Goal: Information Seeking & Learning: Learn about a topic

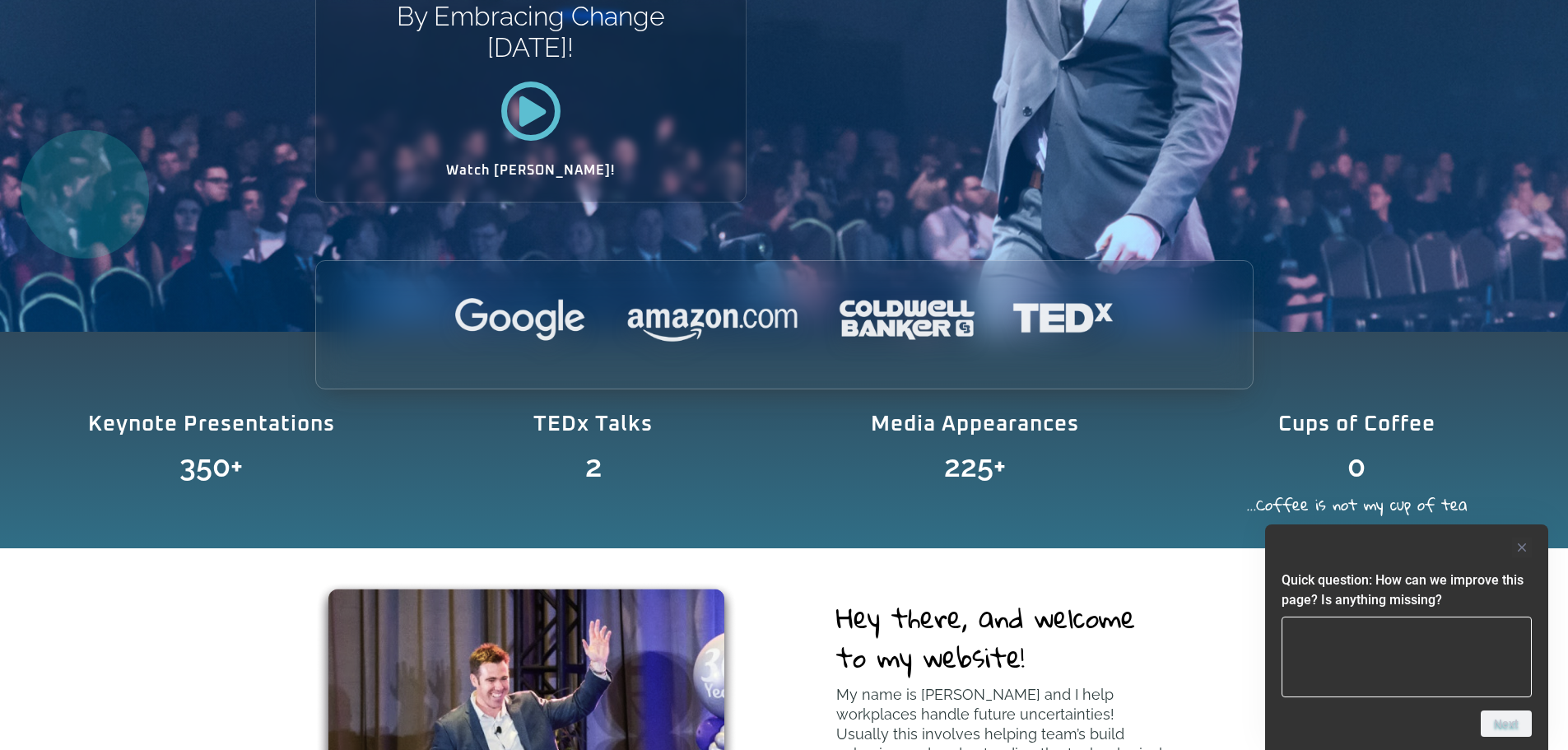
scroll to position [411, 0]
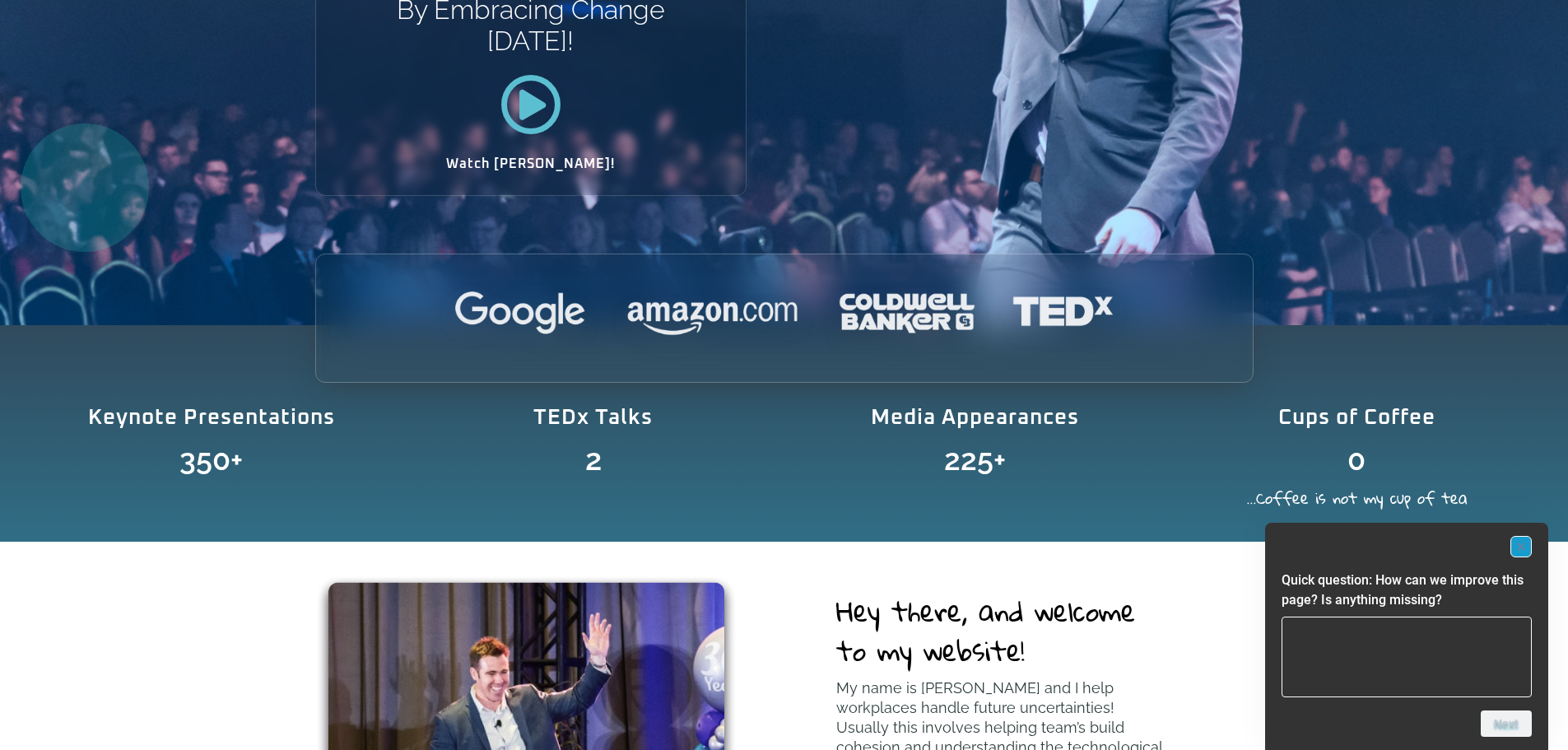
click at [1514, 549] on rect "Hide survey" at bounding box center [1522, 547] width 20 height 20
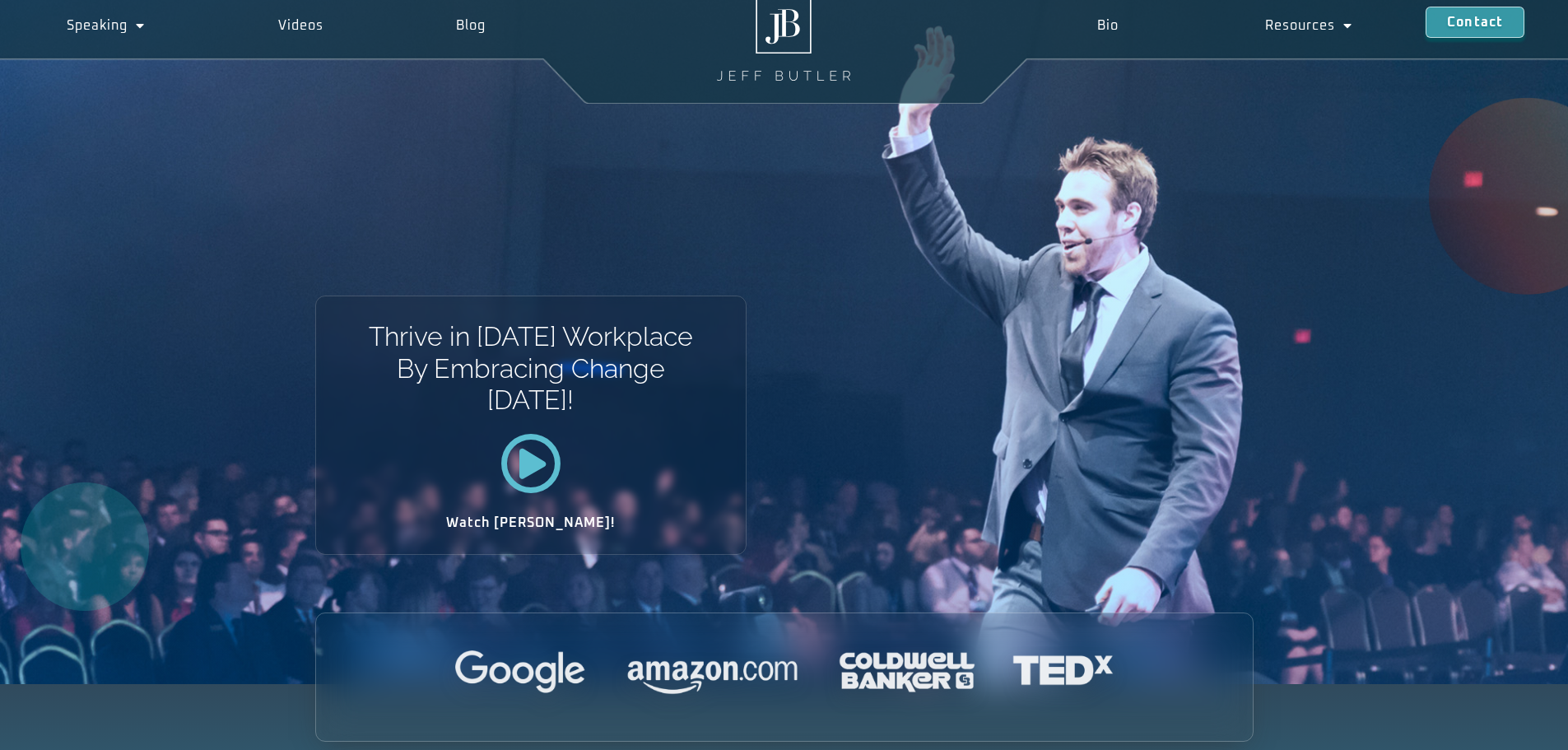
scroll to position [0, 0]
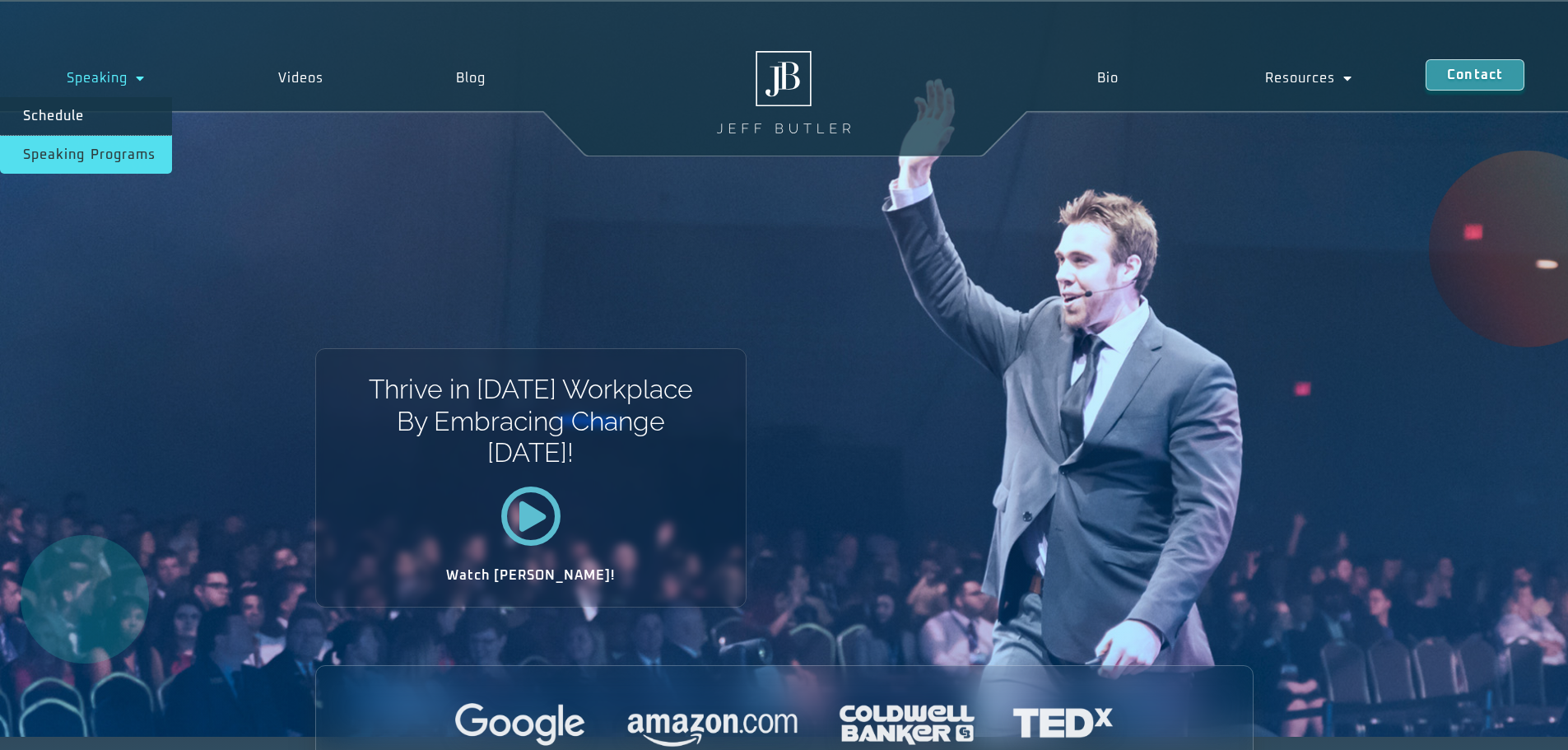
click at [121, 149] on link "Speaking Programs" at bounding box center [86, 155] width 172 height 38
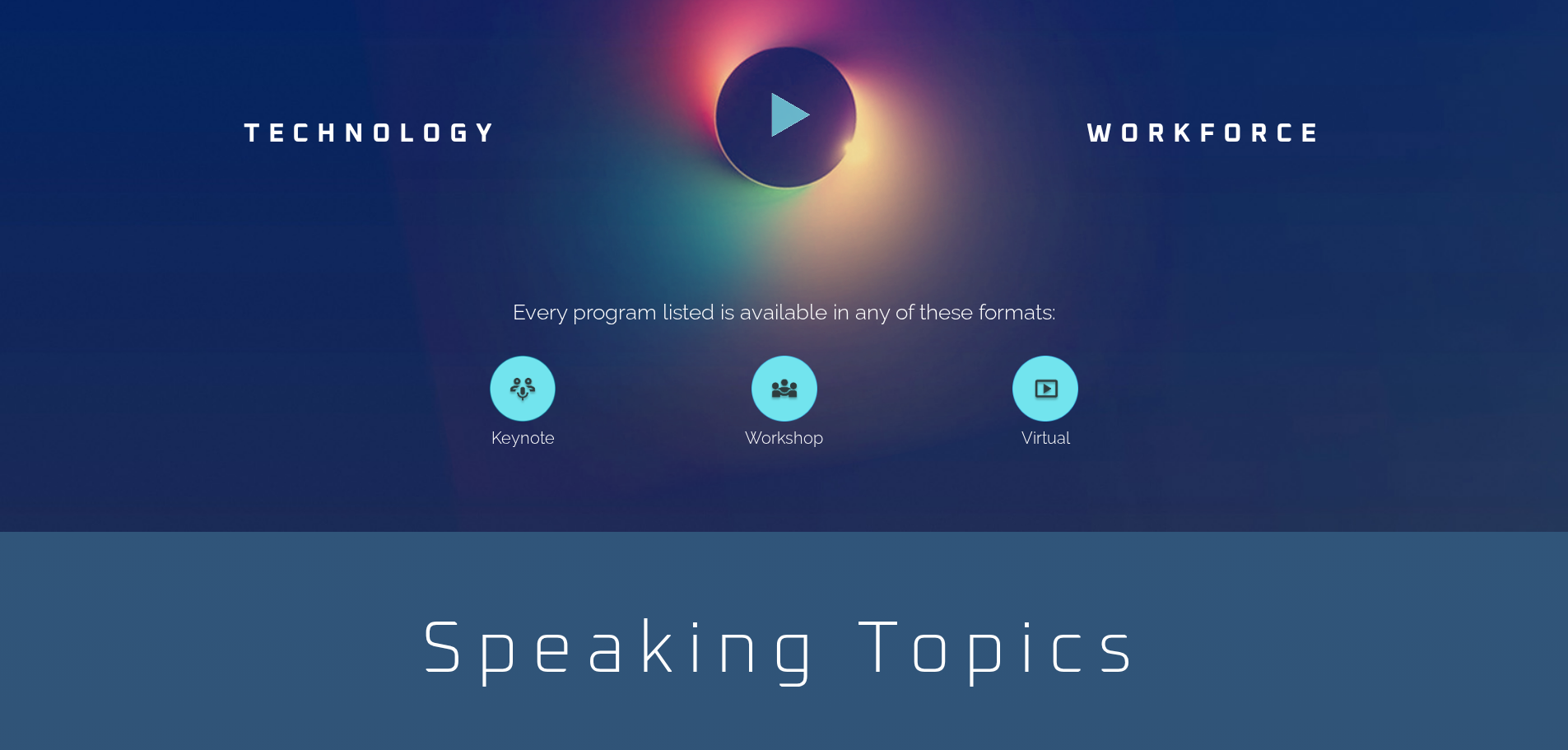
scroll to position [1070, 0]
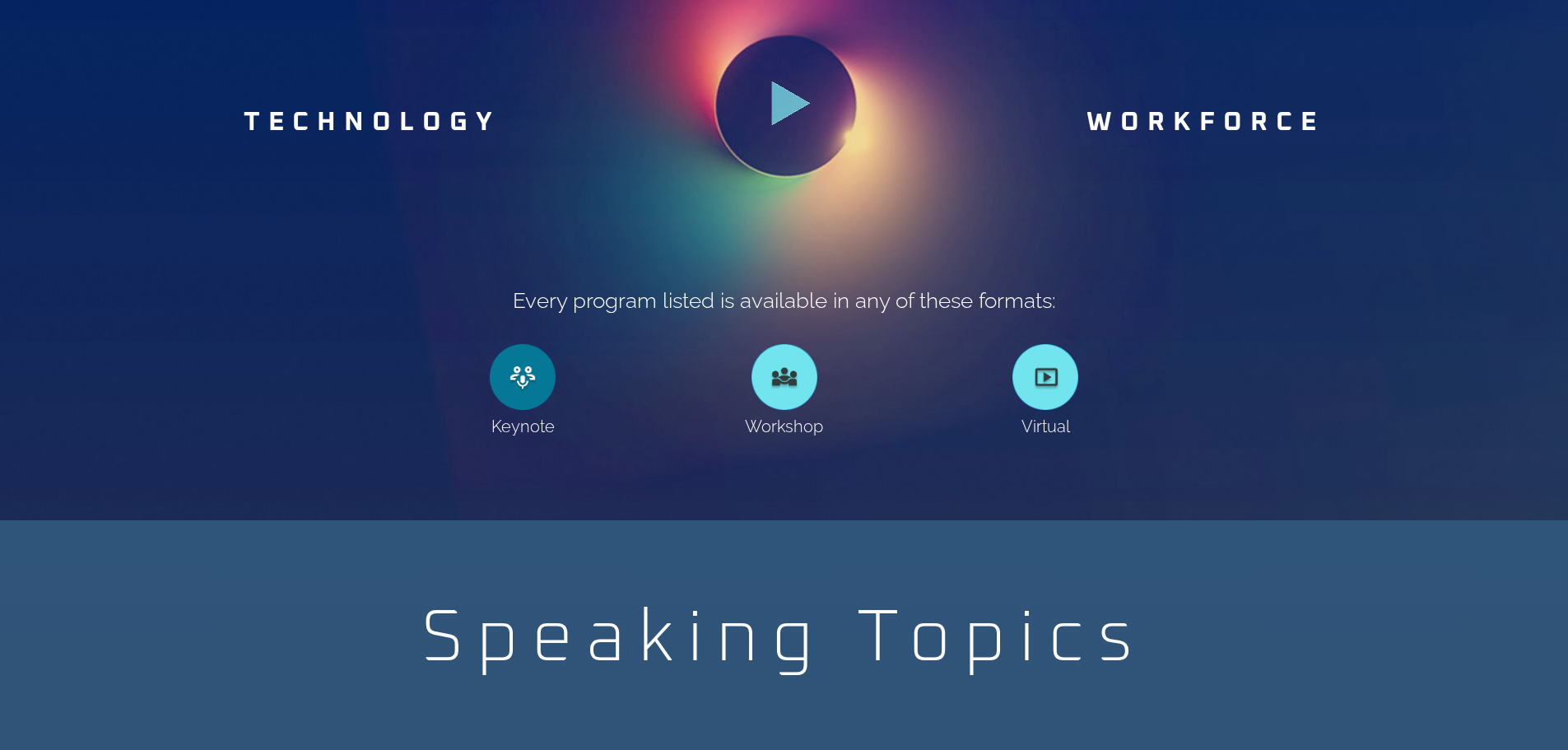
click at [515, 369] on link at bounding box center [523, 377] width 66 height 66
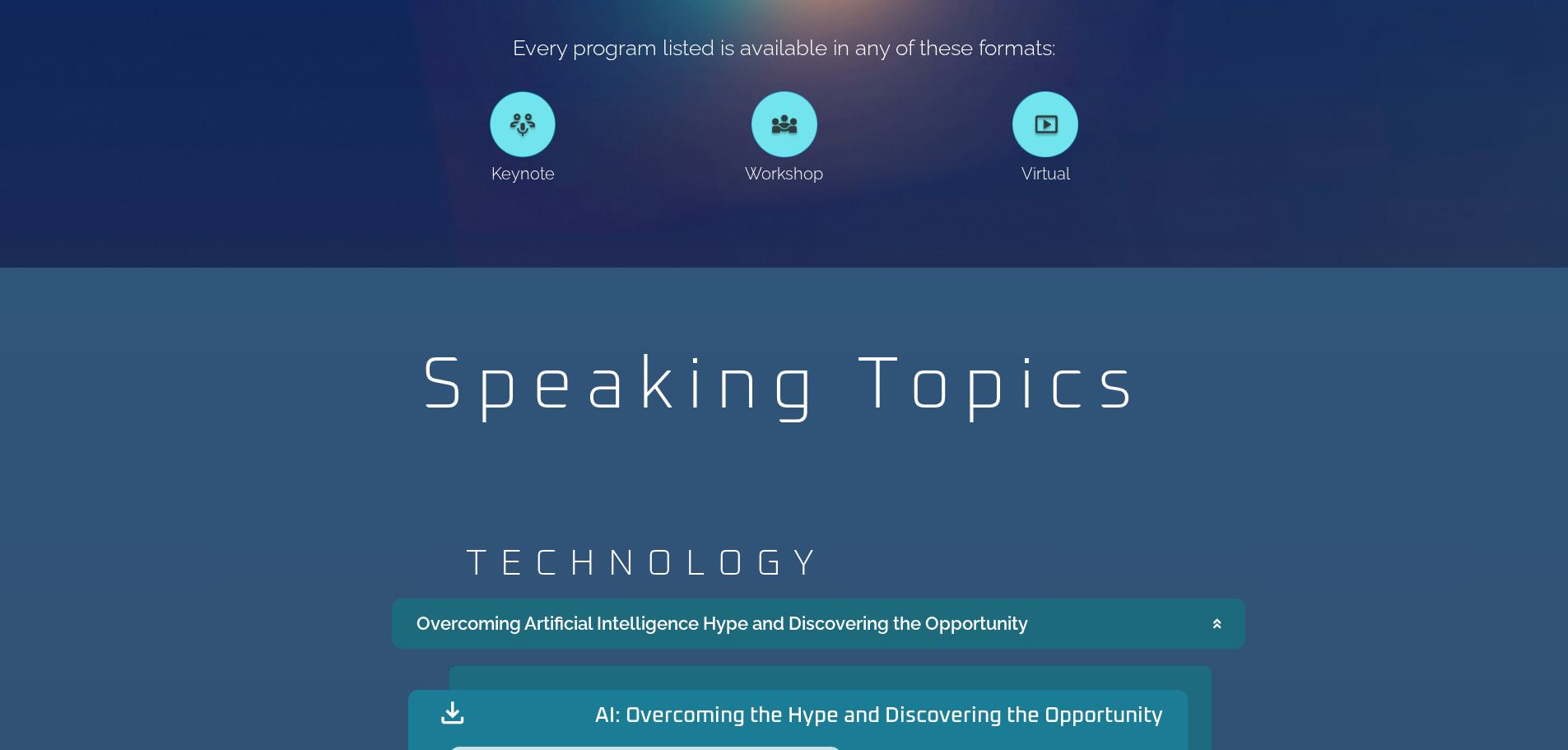
scroll to position [1235, 0]
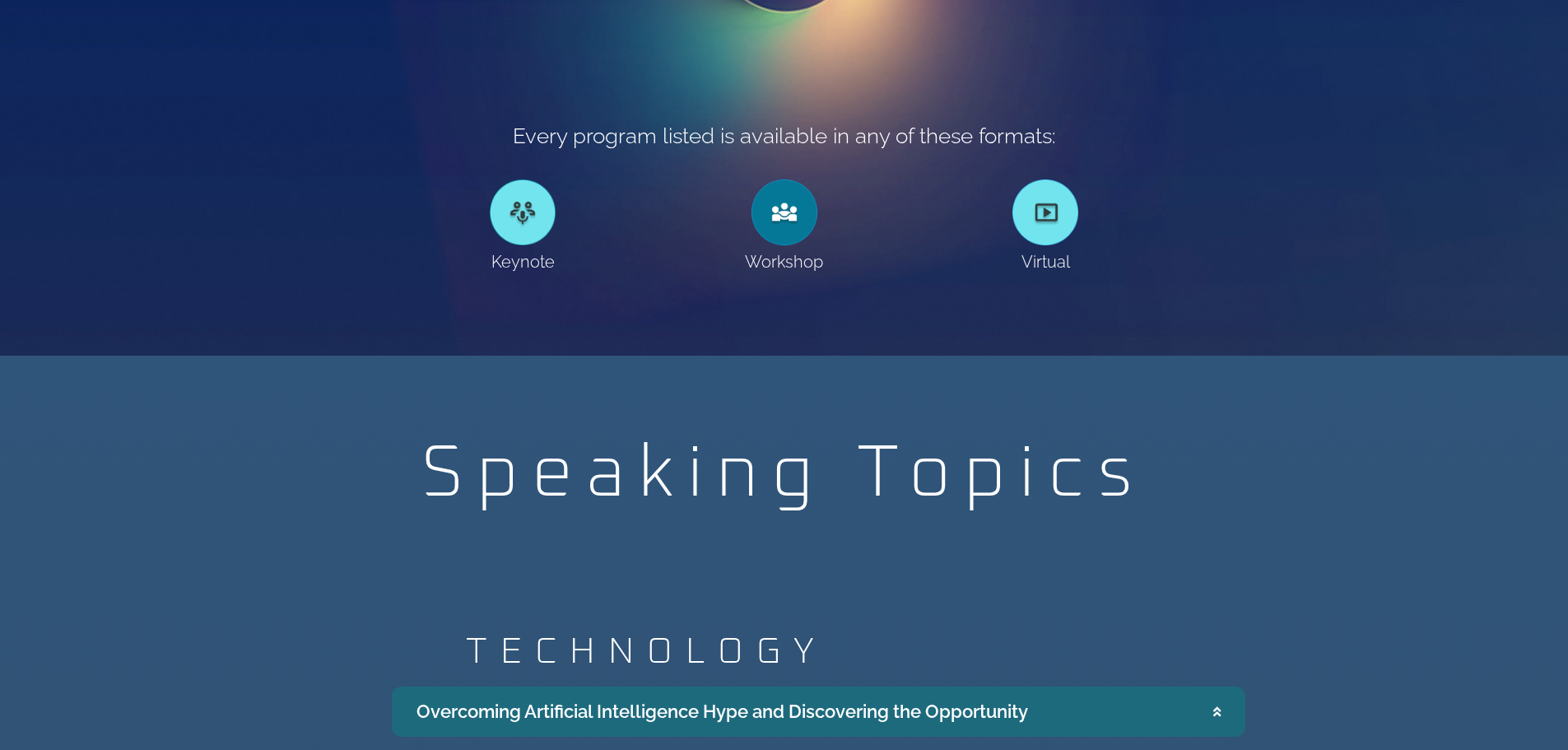
click at [778, 221] on div at bounding box center [784, 212] width 66 height 66
click at [789, 205] on div at bounding box center [784, 212] width 66 height 66
click at [791, 223] on div at bounding box center [784, 212] width 66 height 66
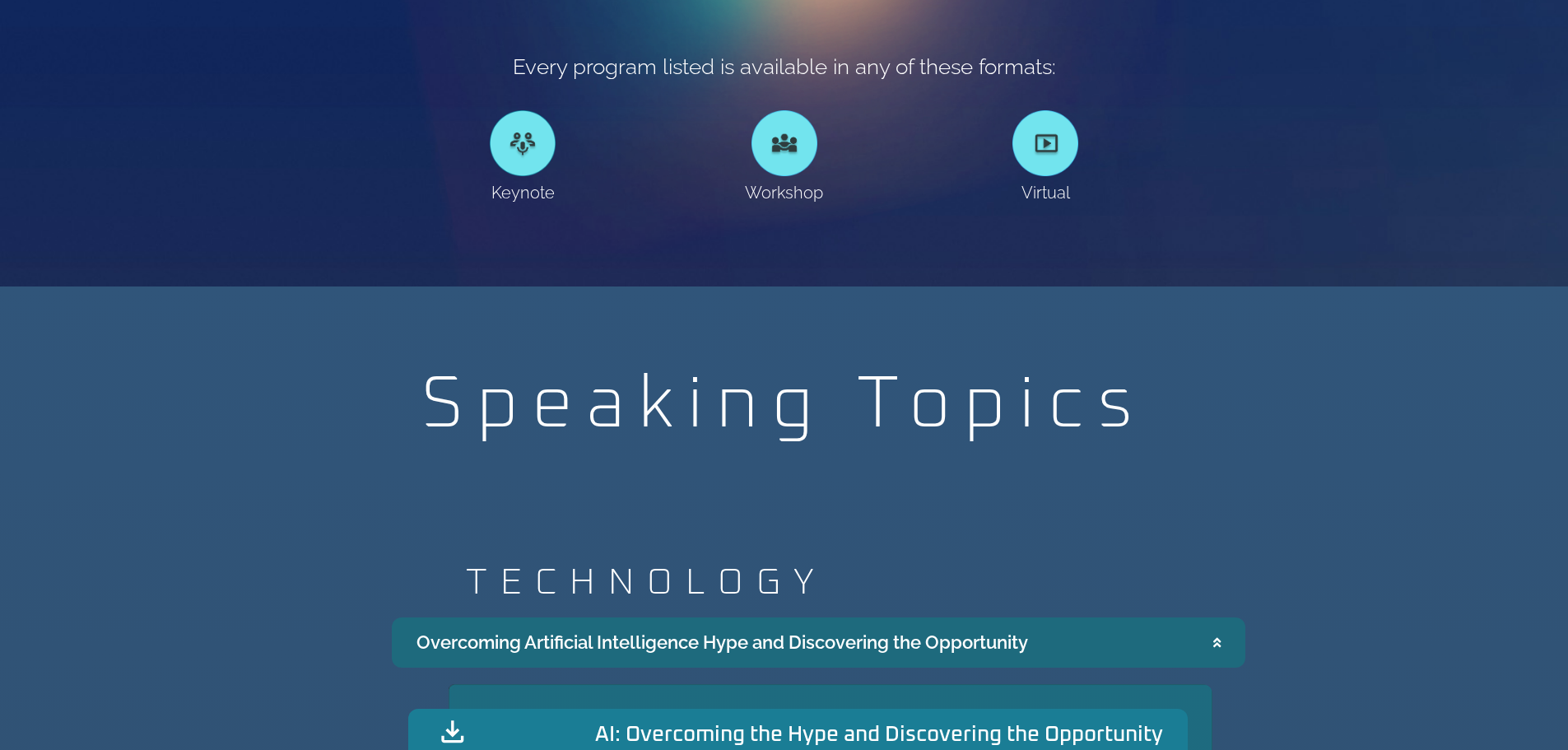
scroll to position [1399, 0]
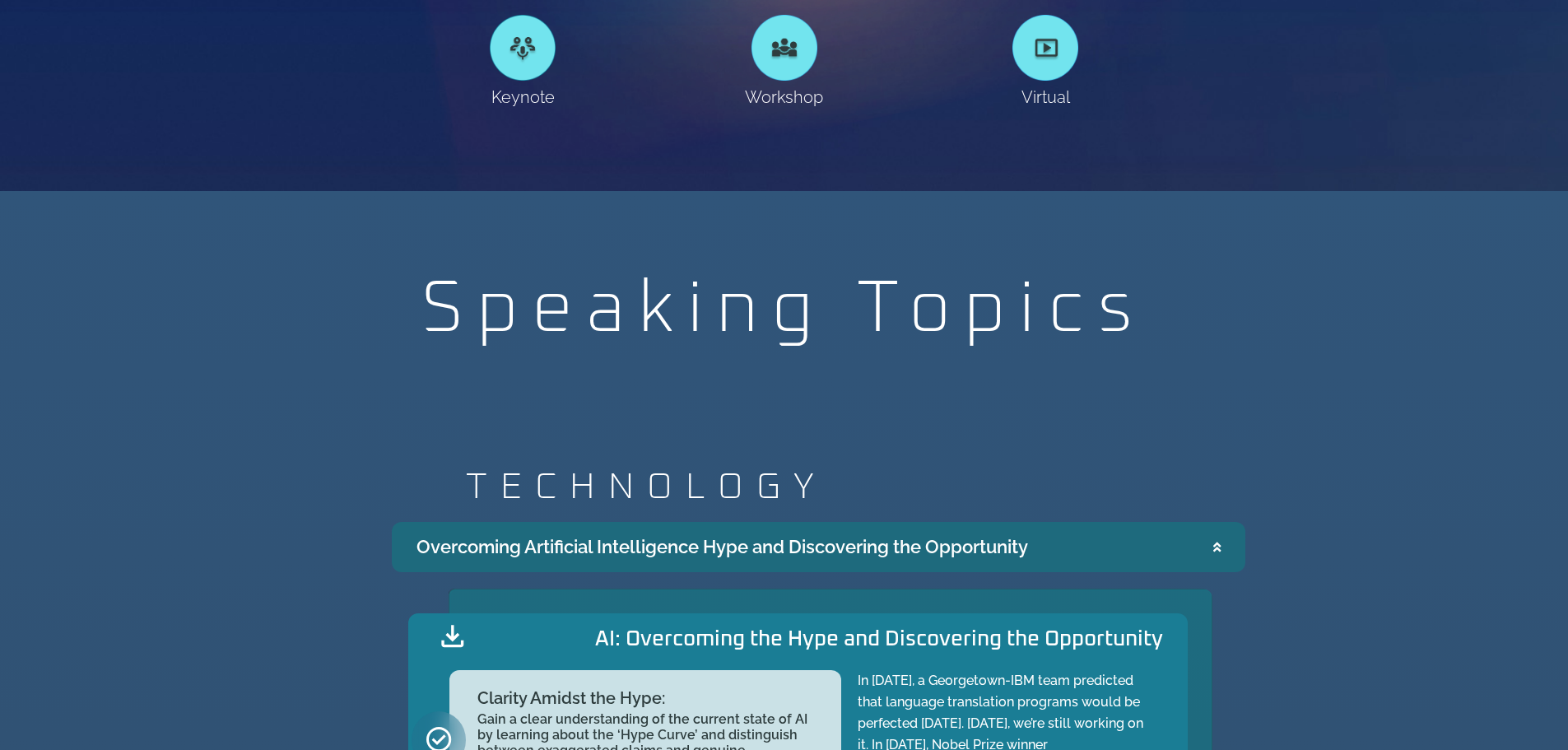
click at [1226, 542] on summary "Overcoming Artificial Intelligence Hype and Discovering the Opportunity" at bounding box center [819, 546] width 853 height 50
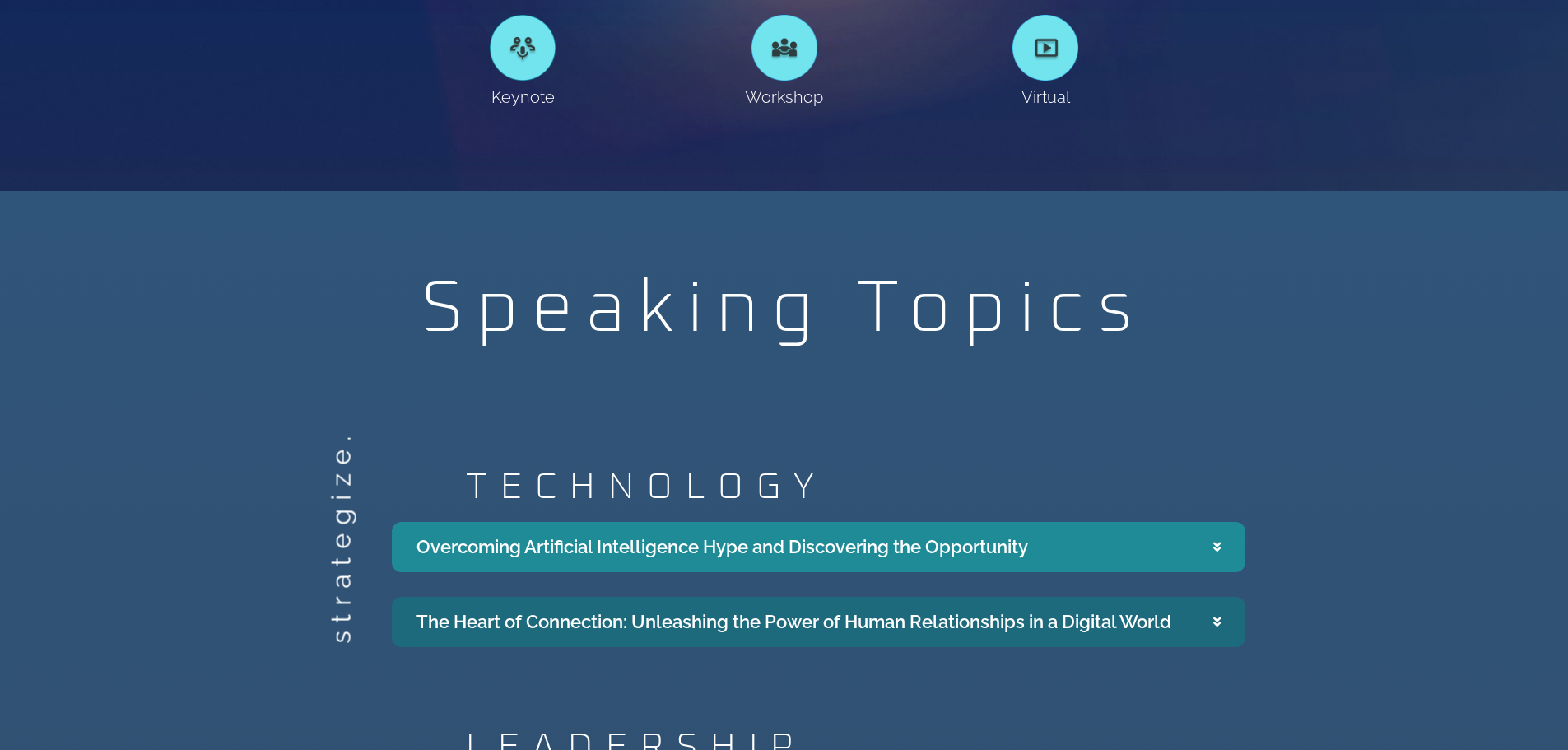
click at [1220, 612] on summary "The Heart of Connection: Unleashing the Power of Human Relationships in a Digit…" at bounding box center [819, 621] width 853 height 50
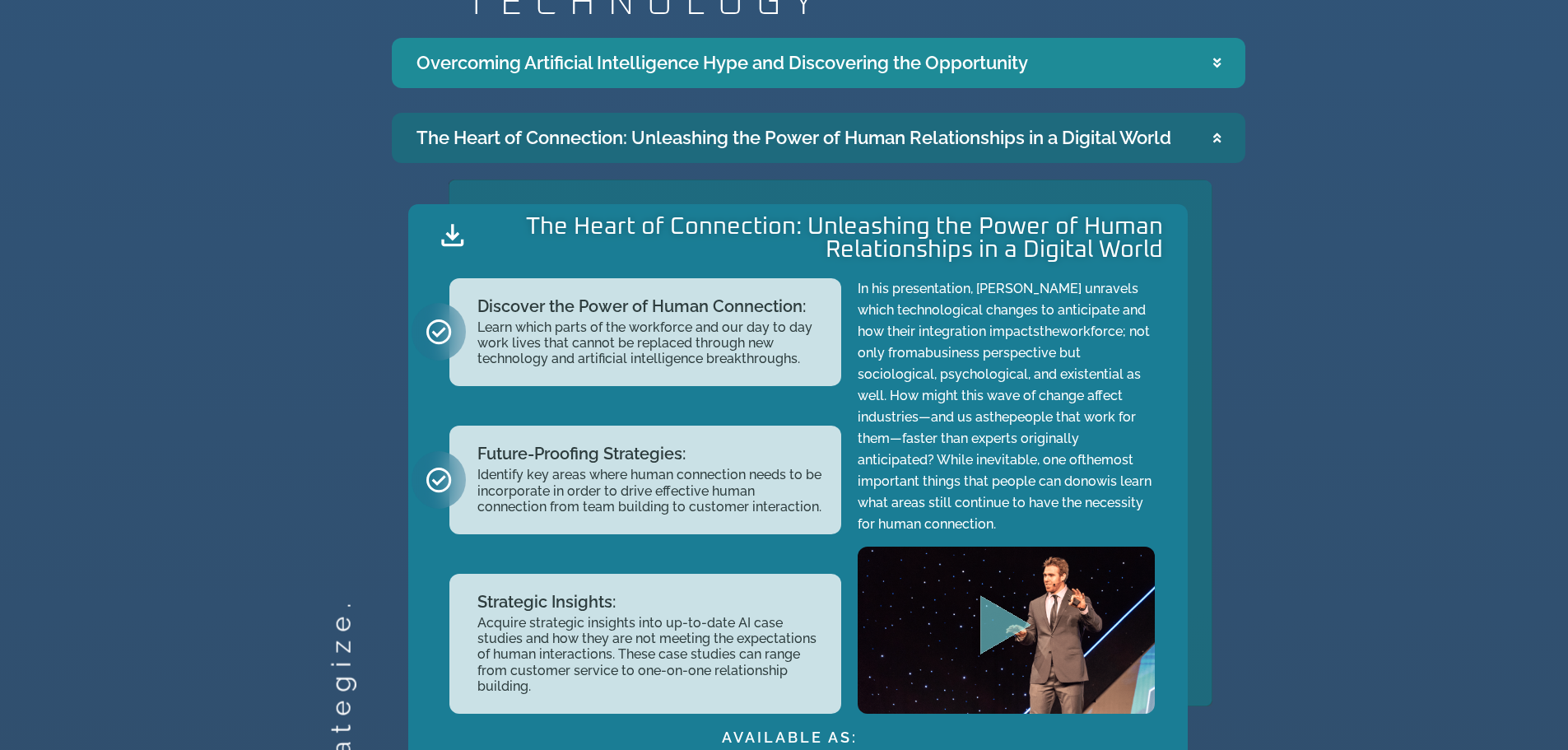
scroll to position [1893, 0]
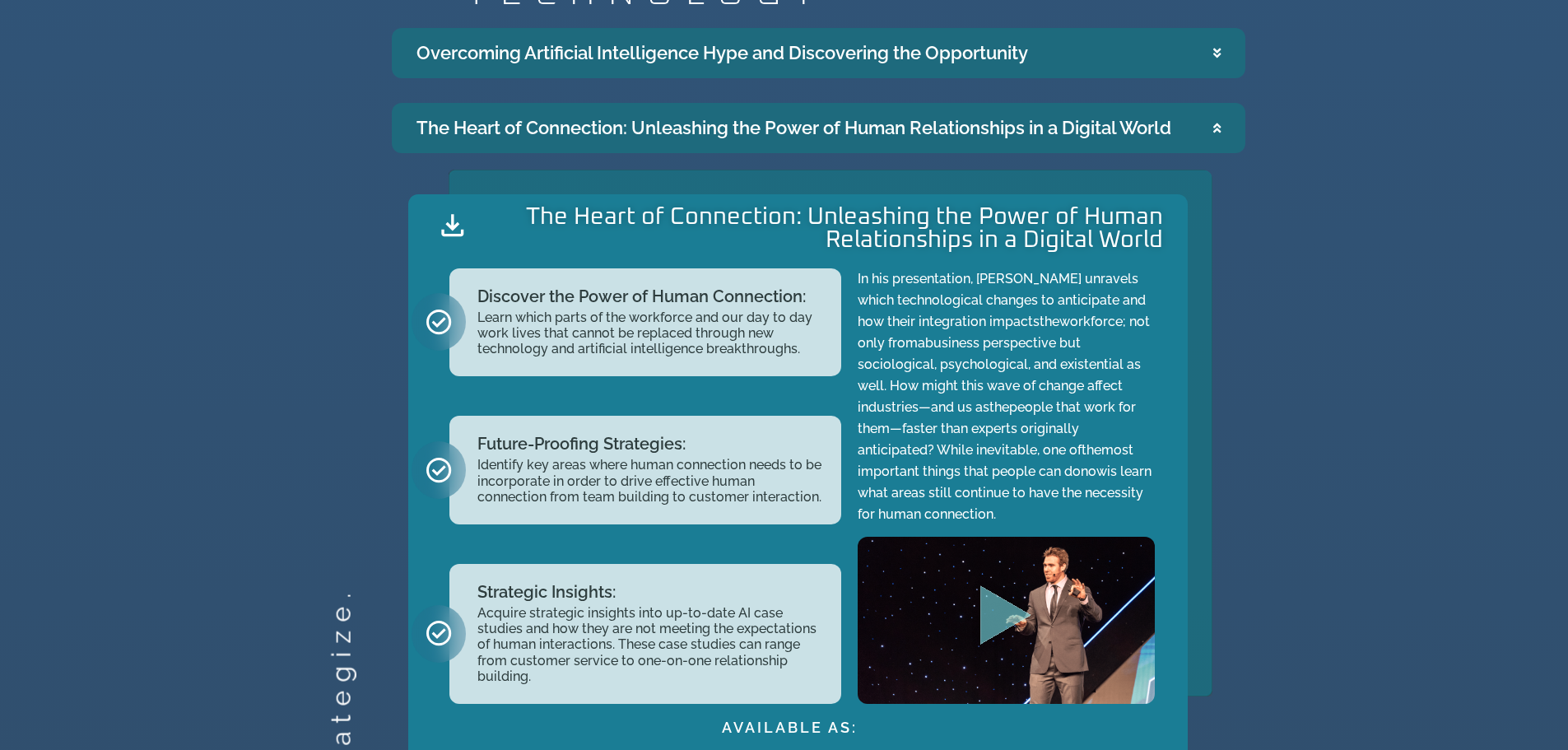
click at [1223, 66] on summary "Overcoming Artificial Intelligence Hype and Discovering the Opportunity" at bounding box center [819, 53] width 853 height 50
